Goal: Transaction & Acquisition: Purchase product/service

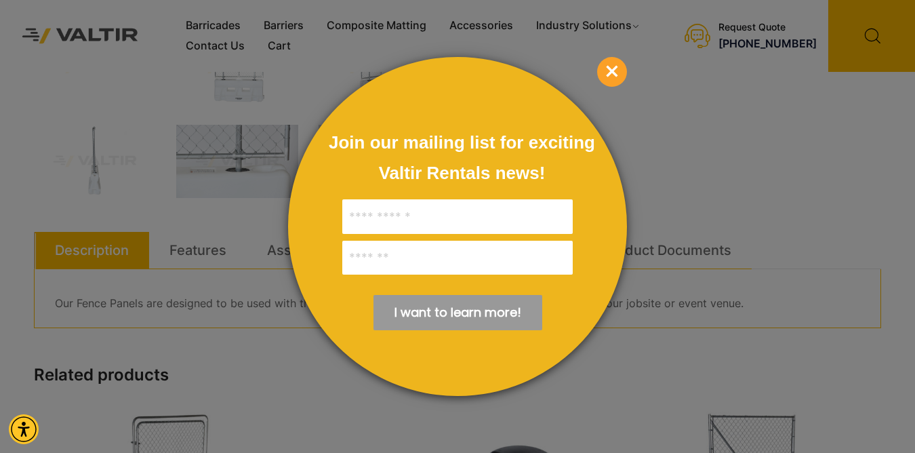
scroll to position [407, 0]
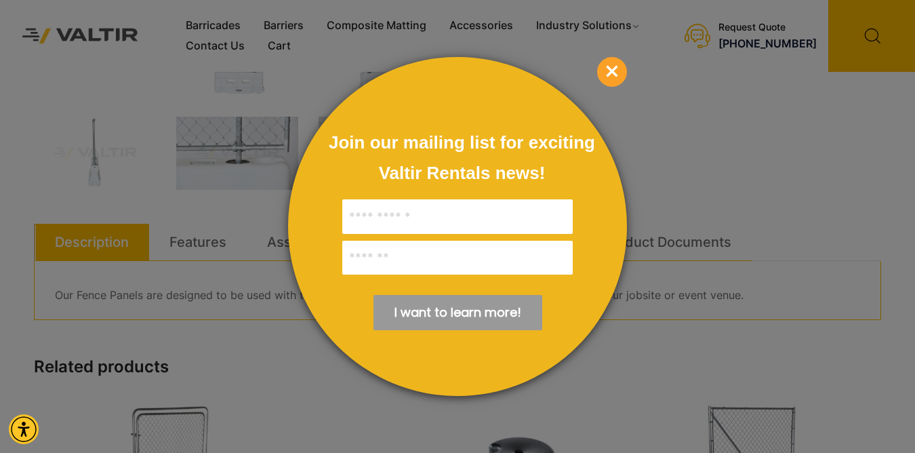
click at [614, 72] on span "×" at bounding box center [612, 72] width 30 height 30
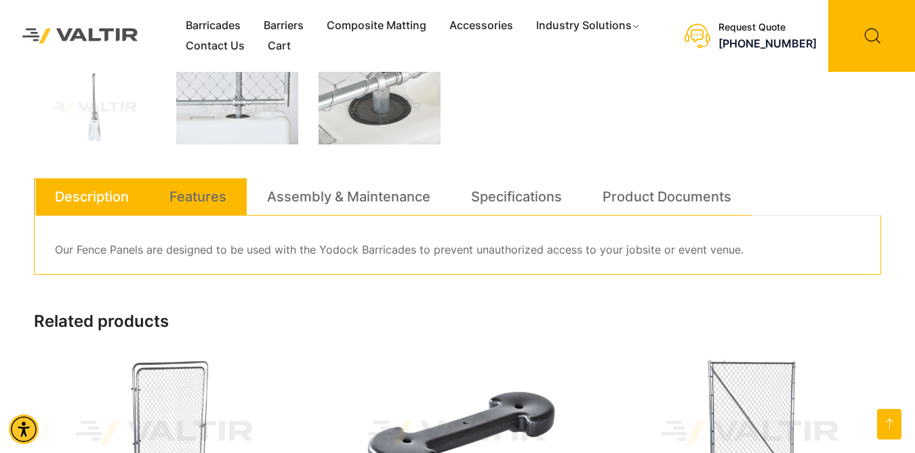
scroll to position [452, 0]
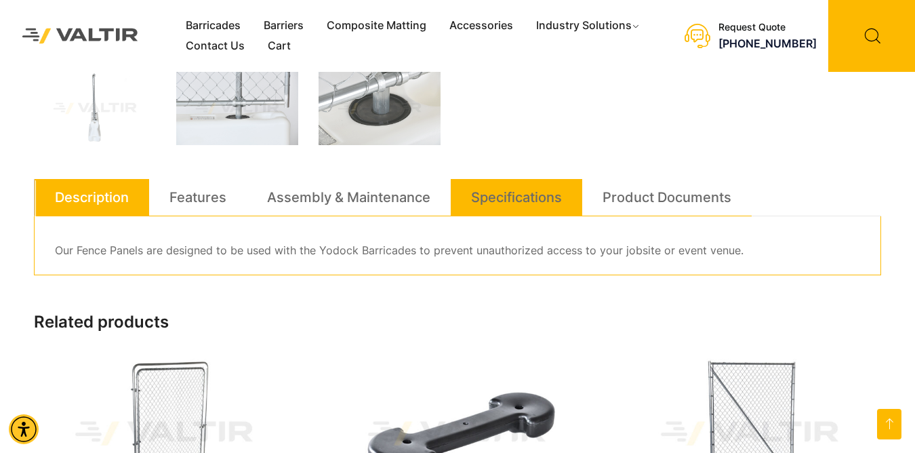
click at [501, 195] on link "Specifications" at bounding box center [516, 197] width 91 height 37
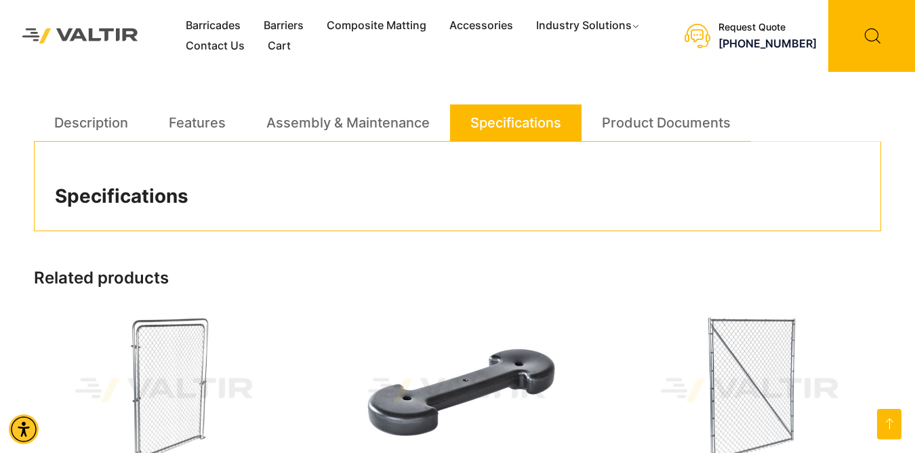
scroll to position [361, 0]
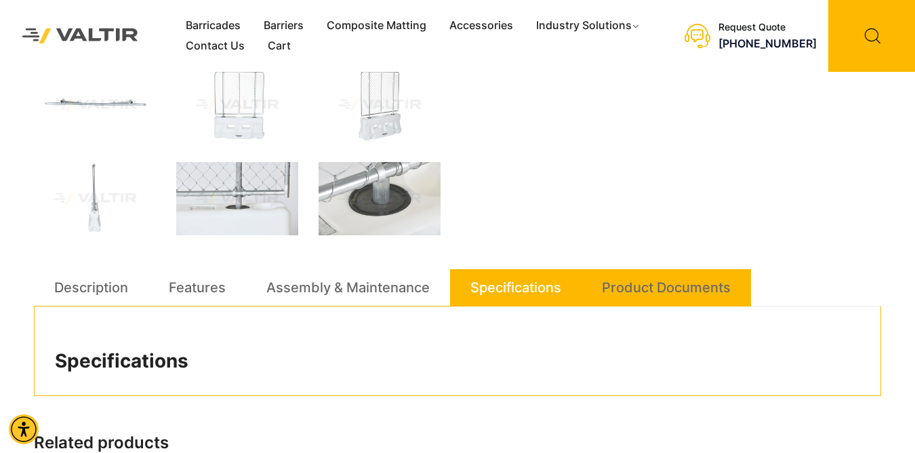
click at [669, 285] on link "Product Documents" at bounding box center [666, 287] width 129 height 37
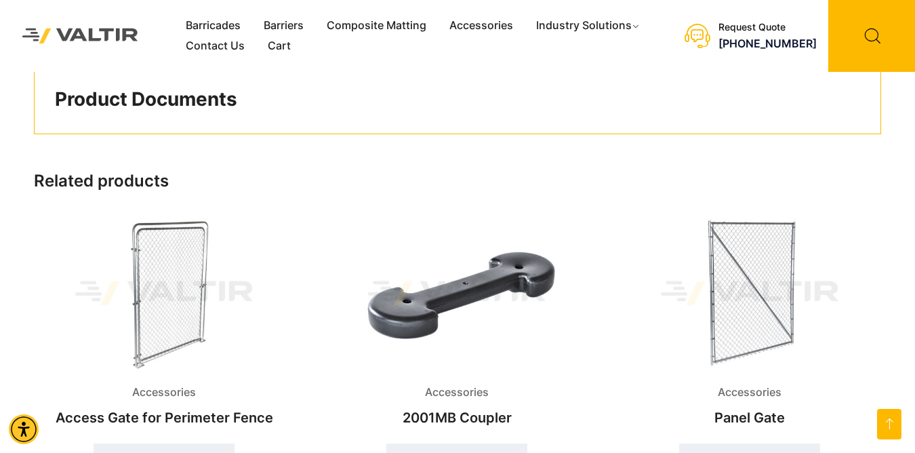
scroll to position [427, 0]
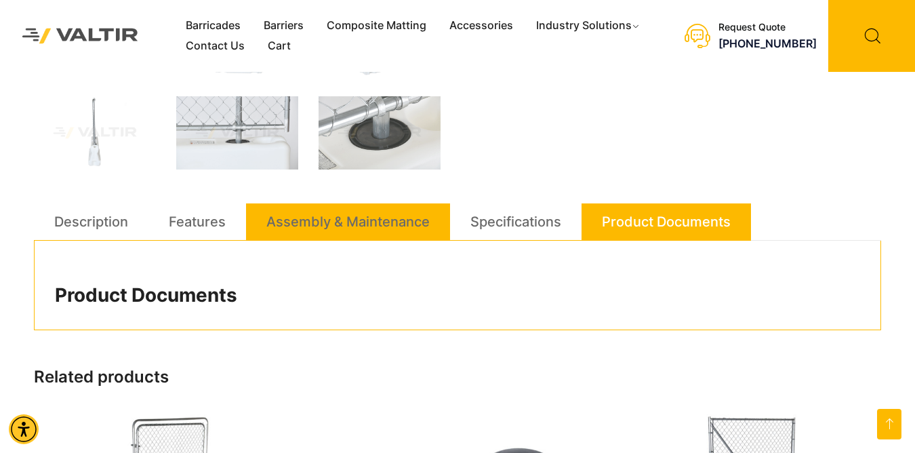
click at [391, 224] on link "Assembly & Maintenance" at bounding box center [347, 221] width 163 height 37
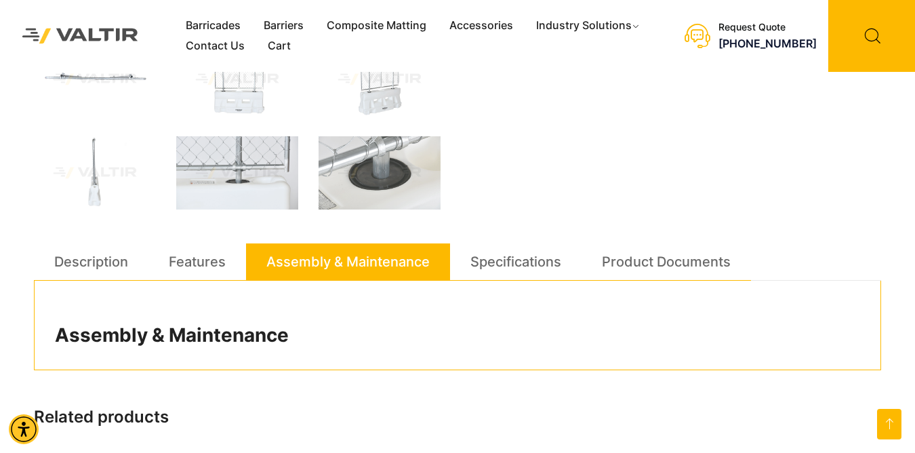
scroll to position [382, 0]
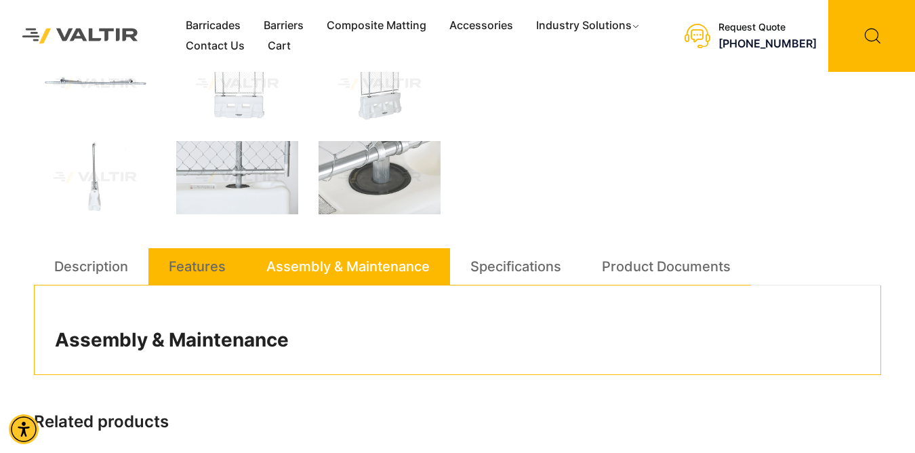
click at [162, 260] on li "Features" at bounding box center [197, 266] width 98 height 37
click at [203, 274] on link "Features" at bounding box center [197, 266] width 57 height 37
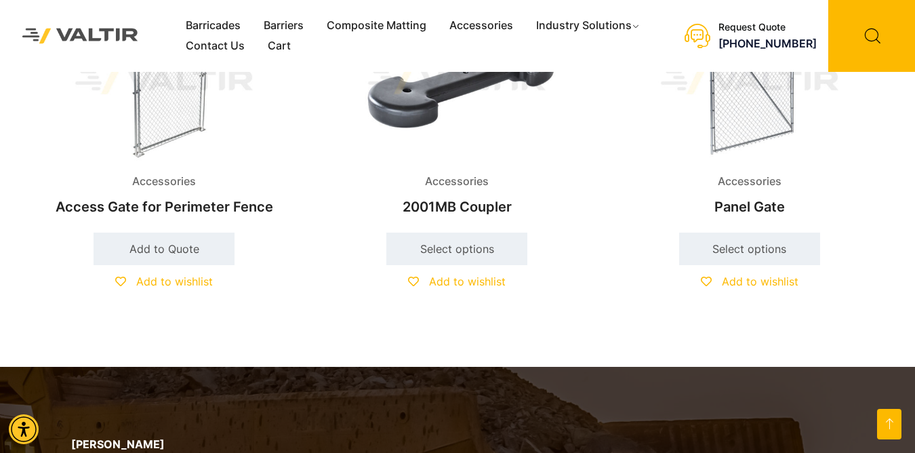
scroll to position [518, 0]
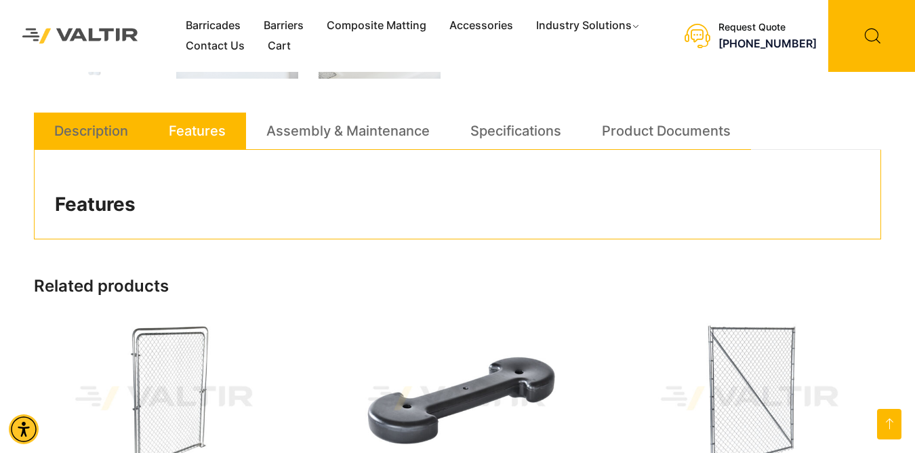
click at [104, 135] on link "Description" at bounding box center [91, 131] width 74 height 37
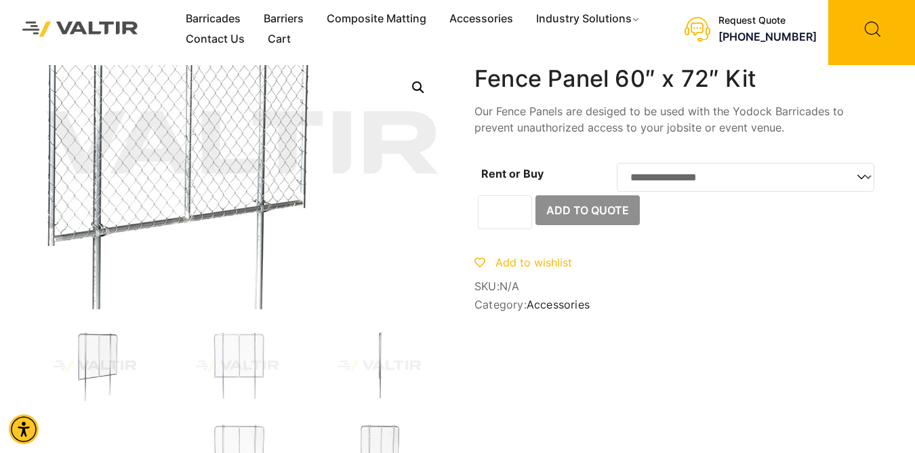
scroll to position [0, 0]
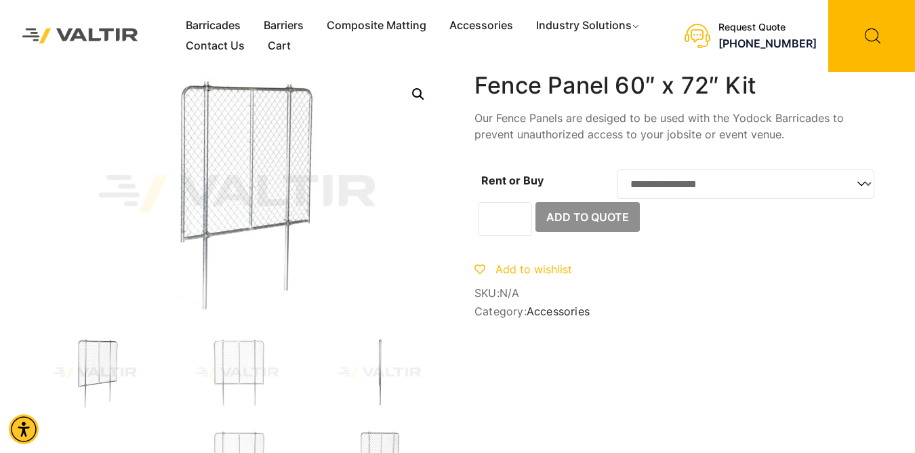
click at [865, 185] on select "**********" at bounding box center [746, 184] width 258 height 29
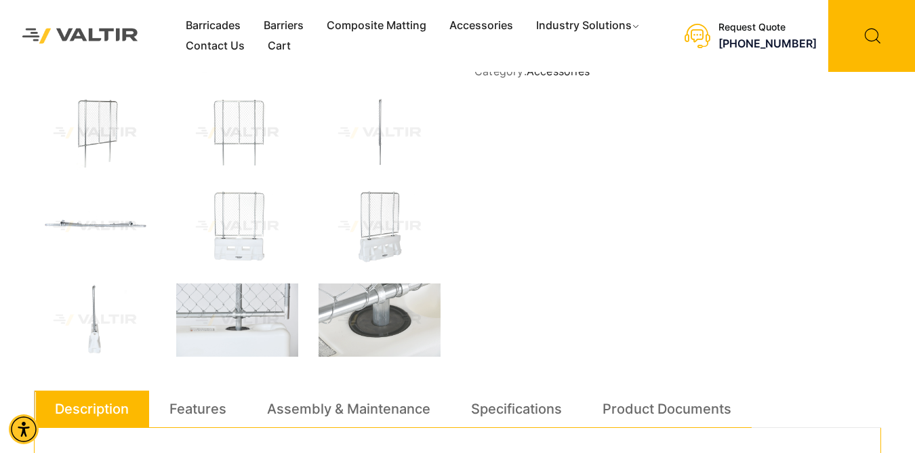
scroll to position [271, 0]
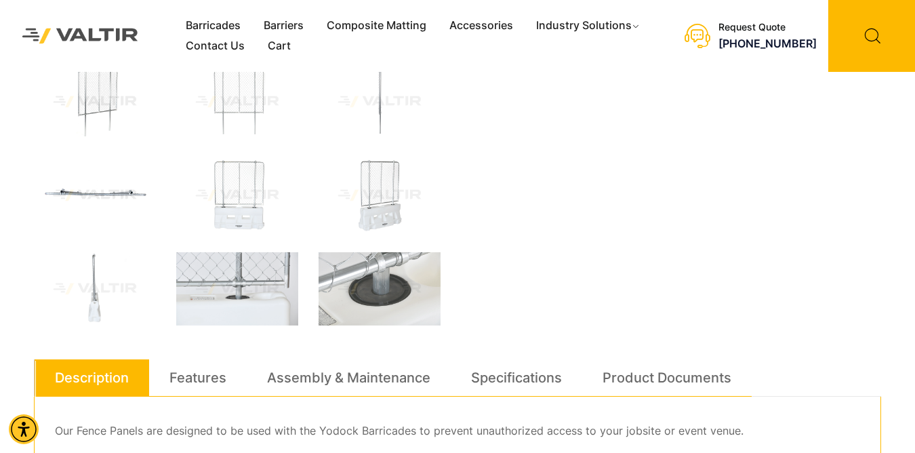
click at [91, 191] on img at bounding box center [95, 195] width 122 height 73
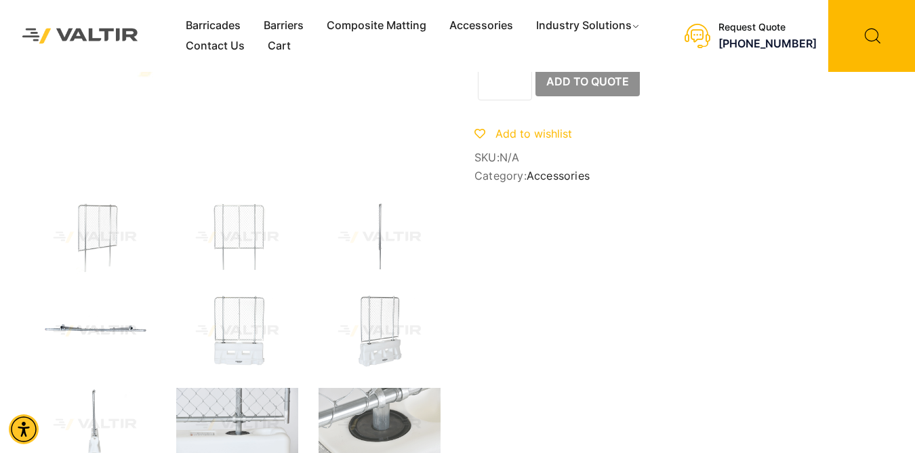
scroll to position [0, 0]
